Goal: Find contact information: Find contact information

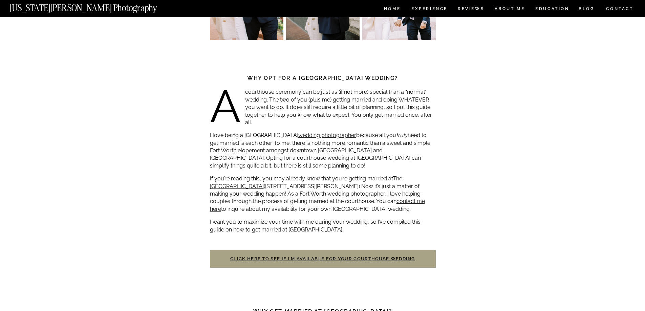
scroll to position [203, 0]
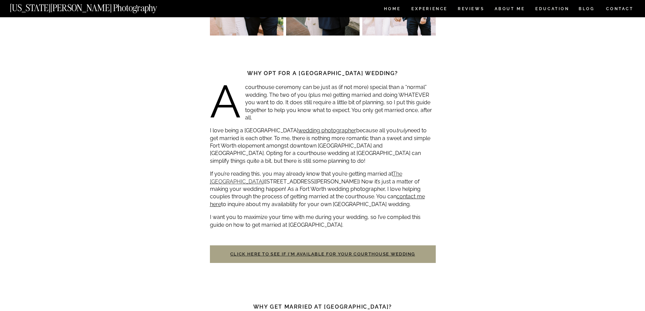
click at [402, 174] on link "The [GEOGRAPHIC_DATA]" at bounding box center [306, 178] width 192 height 14
click at [355, 198] on link "contact me here" at bounding box center [317, 200] width 215 height 14
click at [252, 251] on h3 "Click here to see if I’m available for your courthouse wedding" at bounding box center [323, 255] width 226 height 18
click at [252, 253] on link "Click here to see if I’m available for your courthouse wedding" at bounding box center [322, 254] width 185 height 5
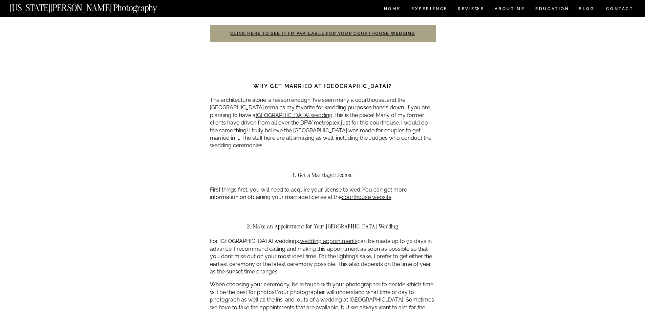
scroll to position [440, 0]
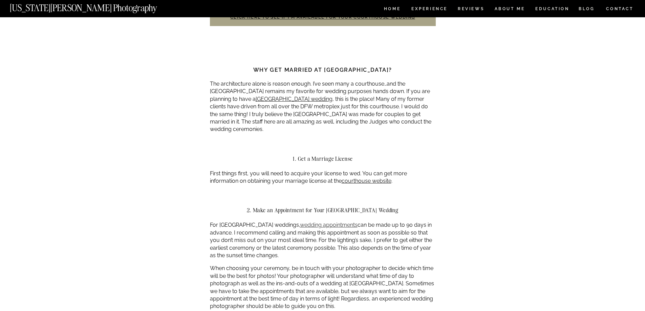
click at [328, 223] on link "wedding appointments" at bounding box center [329, 225] width 58 height 6
